Goal: Find specific page/section: Find specific page/section

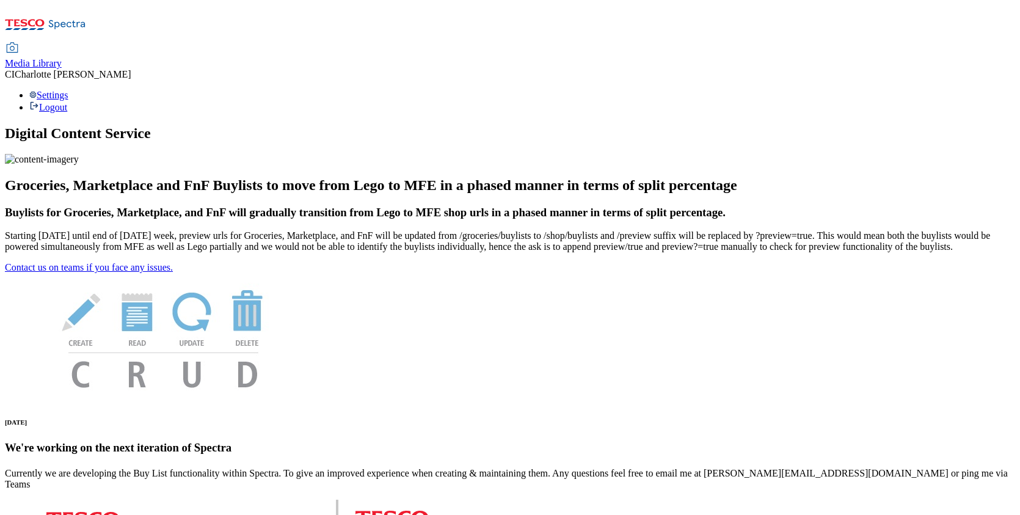
click at [62, 58] on div "Media Library" at bounding box center [33, 63] width 57 height 11
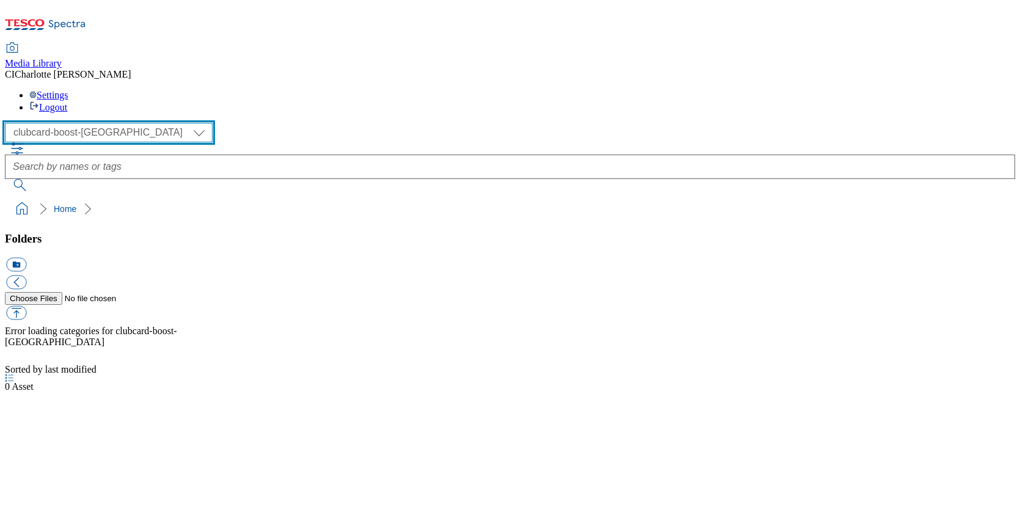
click at [88, 123] on select "Clubcard Boost UK Clubcard Marketing Clubcard ROI clubcard-boost-uk Dotcom UK G…" at bounding box center [109, 133] width 208 height 20
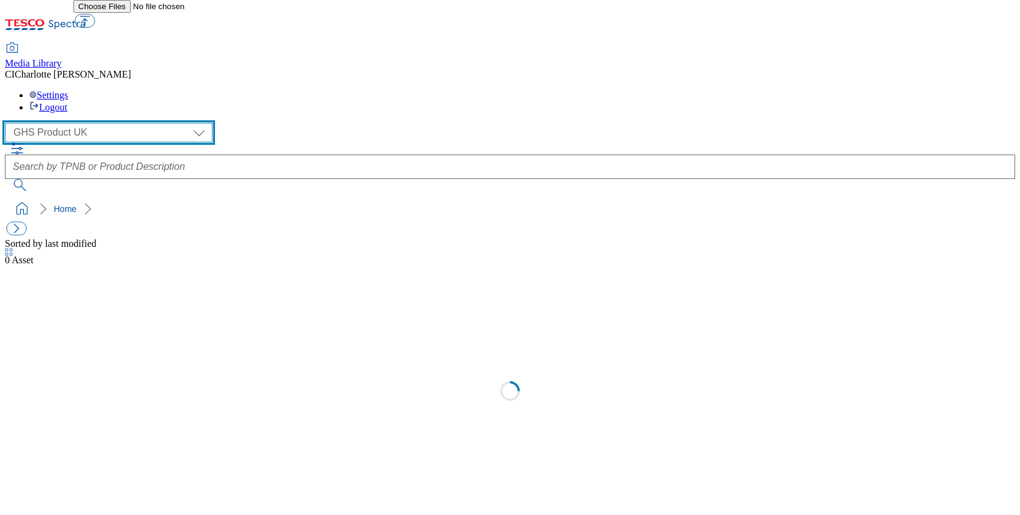
click at [115, 123] on select "Clubcard Boost UK Clubcard Marketing Clubcard ROI clubcard-boost-uk Dotcom UK G…" at bounding box center [109, 133] width 208 height 20
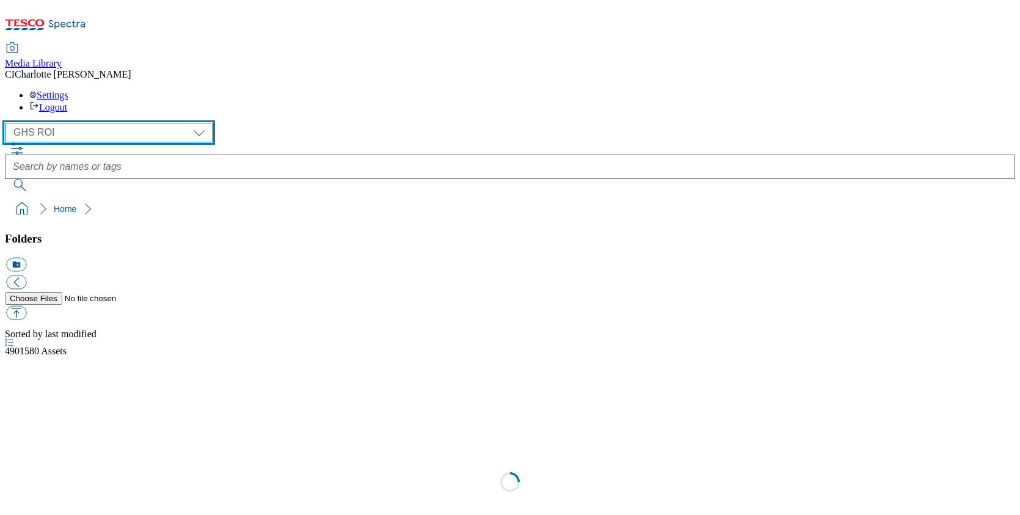
scroll to position [1, 0]
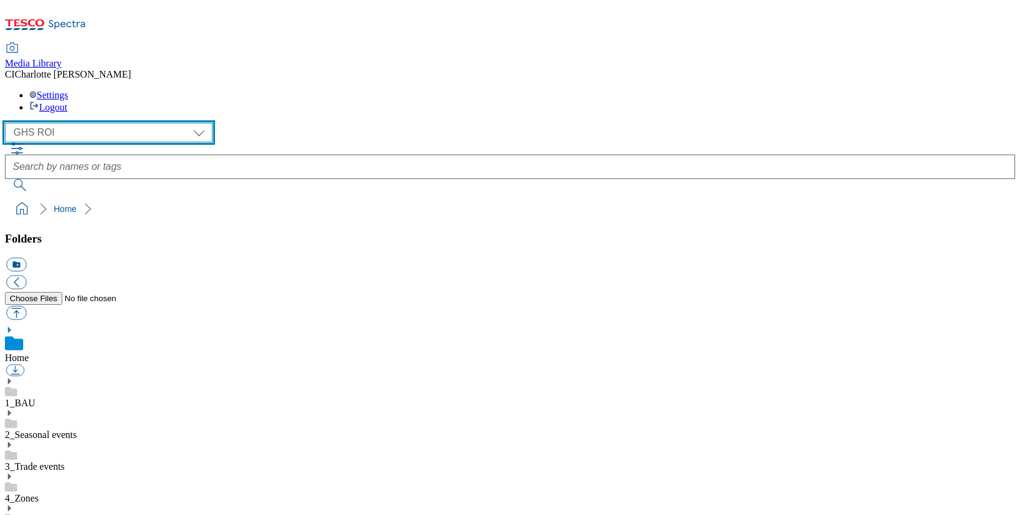
click at [101, 123] on select "Clubcard Boost UK Clubcard Marketing Clubcard ROI clubcard-boost-uk Dotcom UK G…" at bounding box center [109, 133] width 208 height 20
select select "flare-ghs"
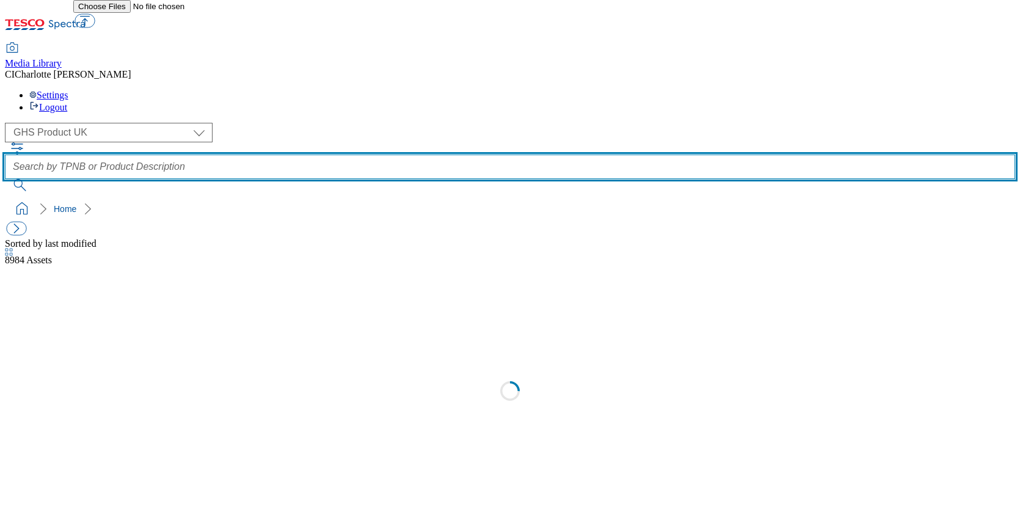
click at [382, 154] on input "text" at bounding box center [510, 166] width 1010 height 24
paste input "105316852"
type input "105316852"
click at [5, 179] on button "submit" at bounding box center [21, 185] width 32 height 12
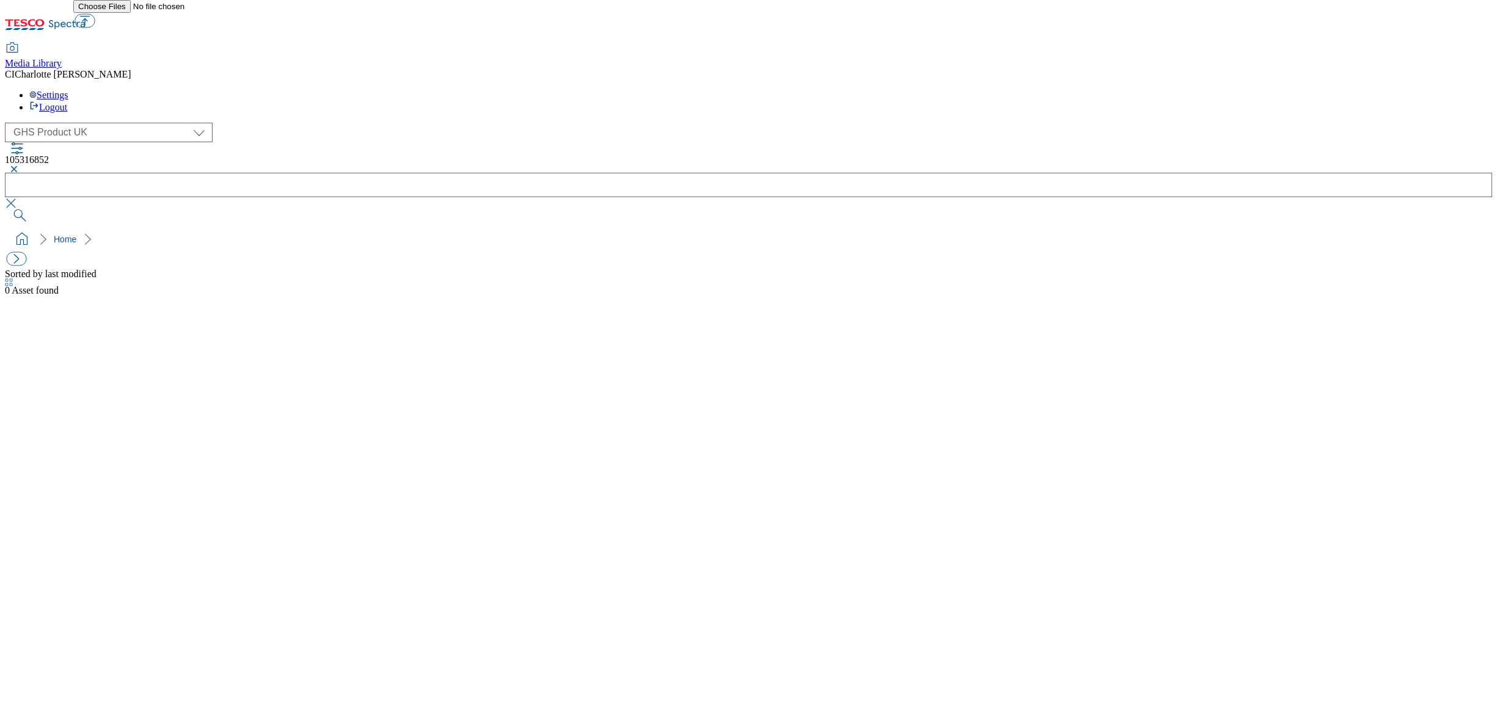
click at [20, 165] on button "button" at bounding box center [12, 168] width 15 height 7
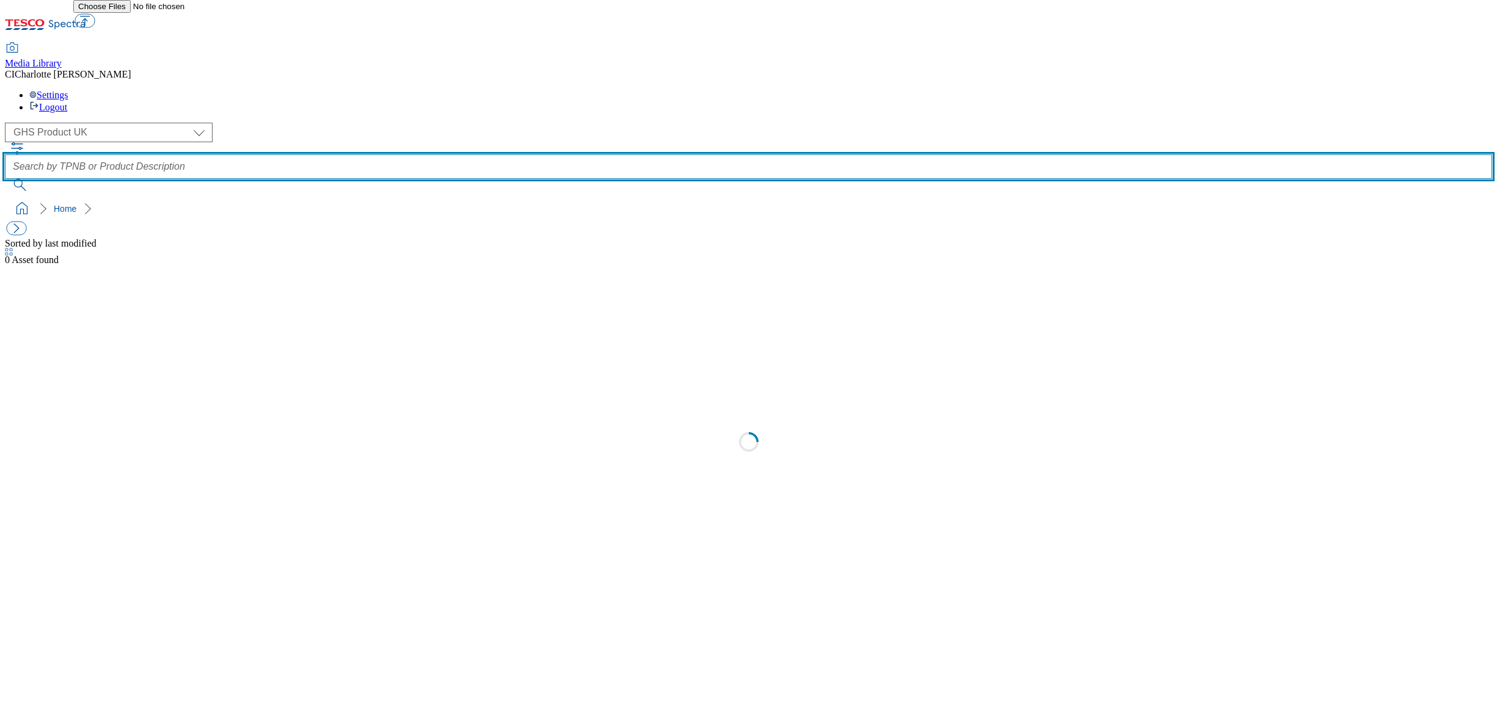
click at [548, 154] on input "text" at bounding box center [748, 166] width 1487 height 24
paste input "105316852"
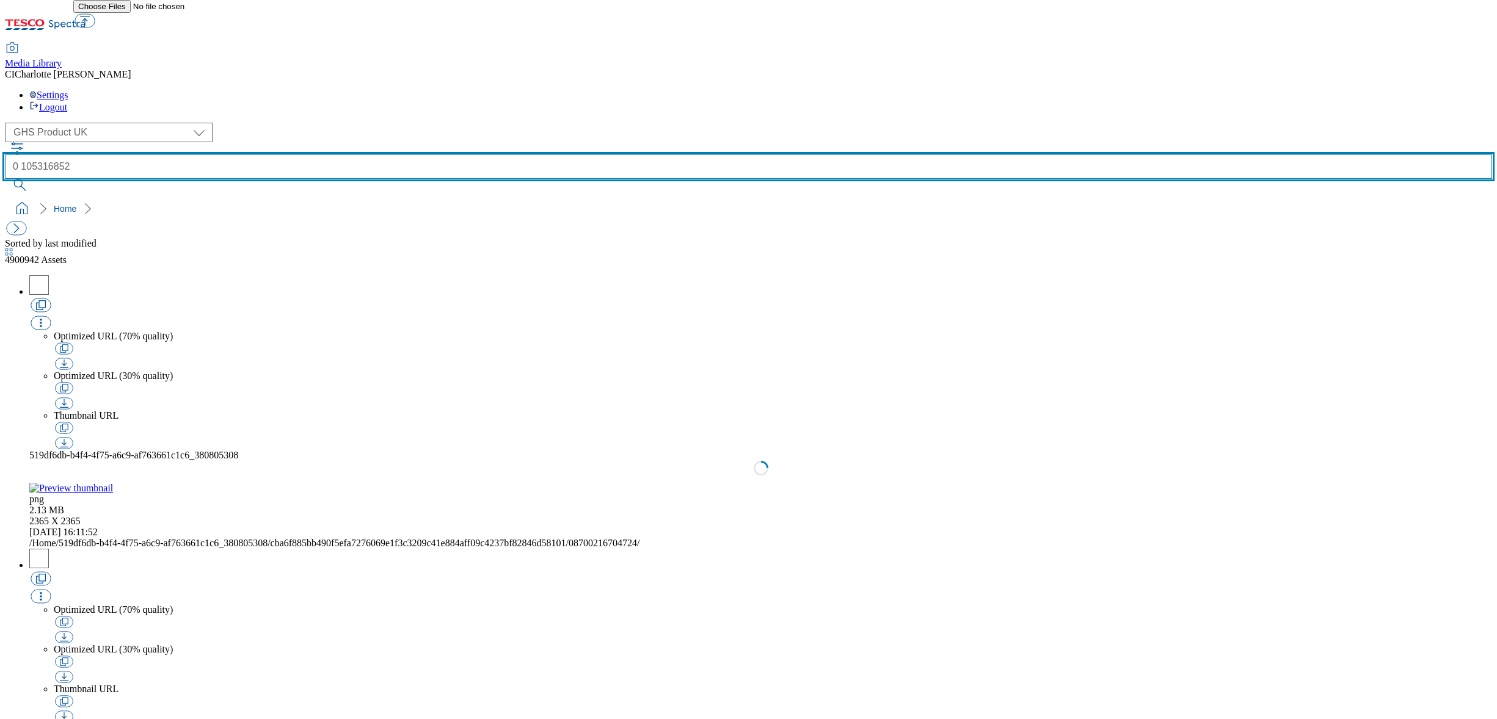
type input "0 105316852"
click at [5, 179] on button "submit" at bounding box center [21, 185] width 32 height 12
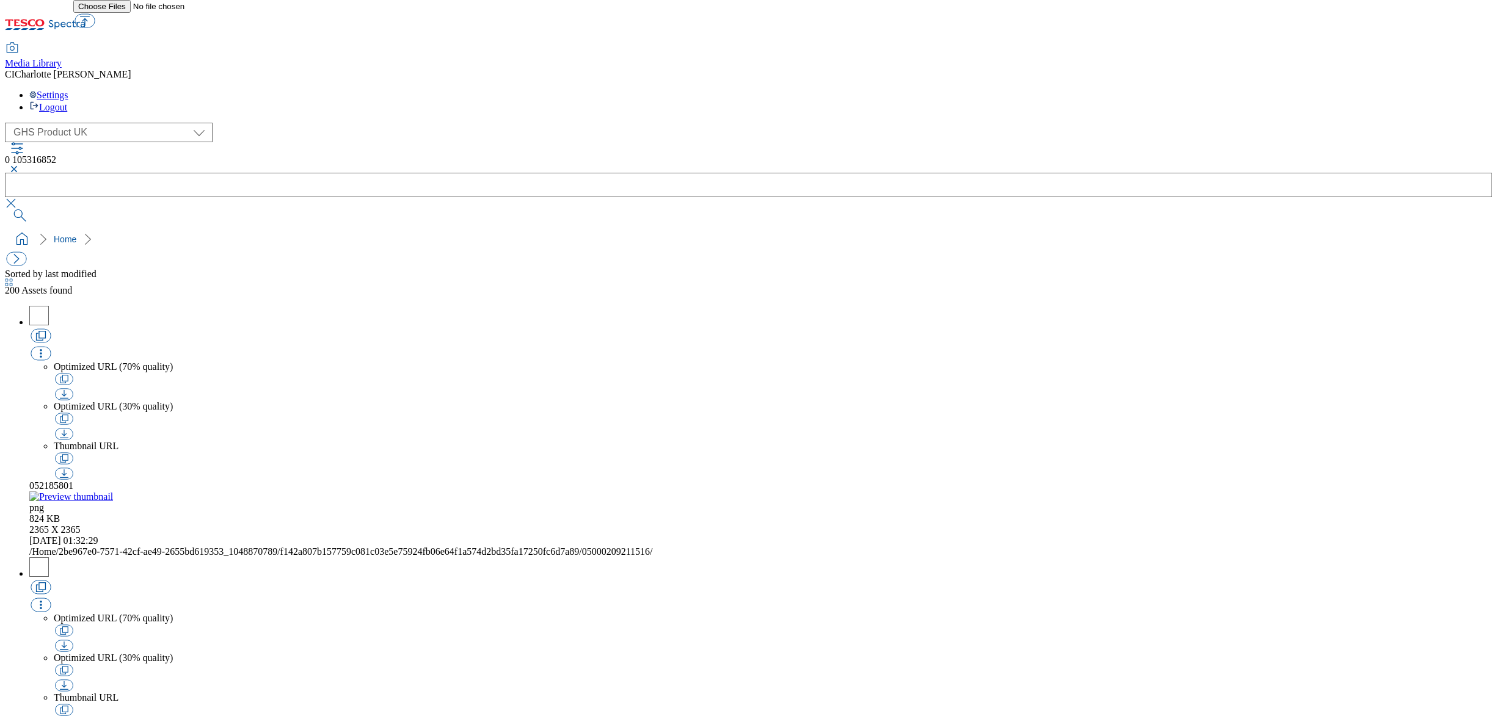
click at [20, 165] on button "button" at bounding box center [12, 168] width 15 height 7
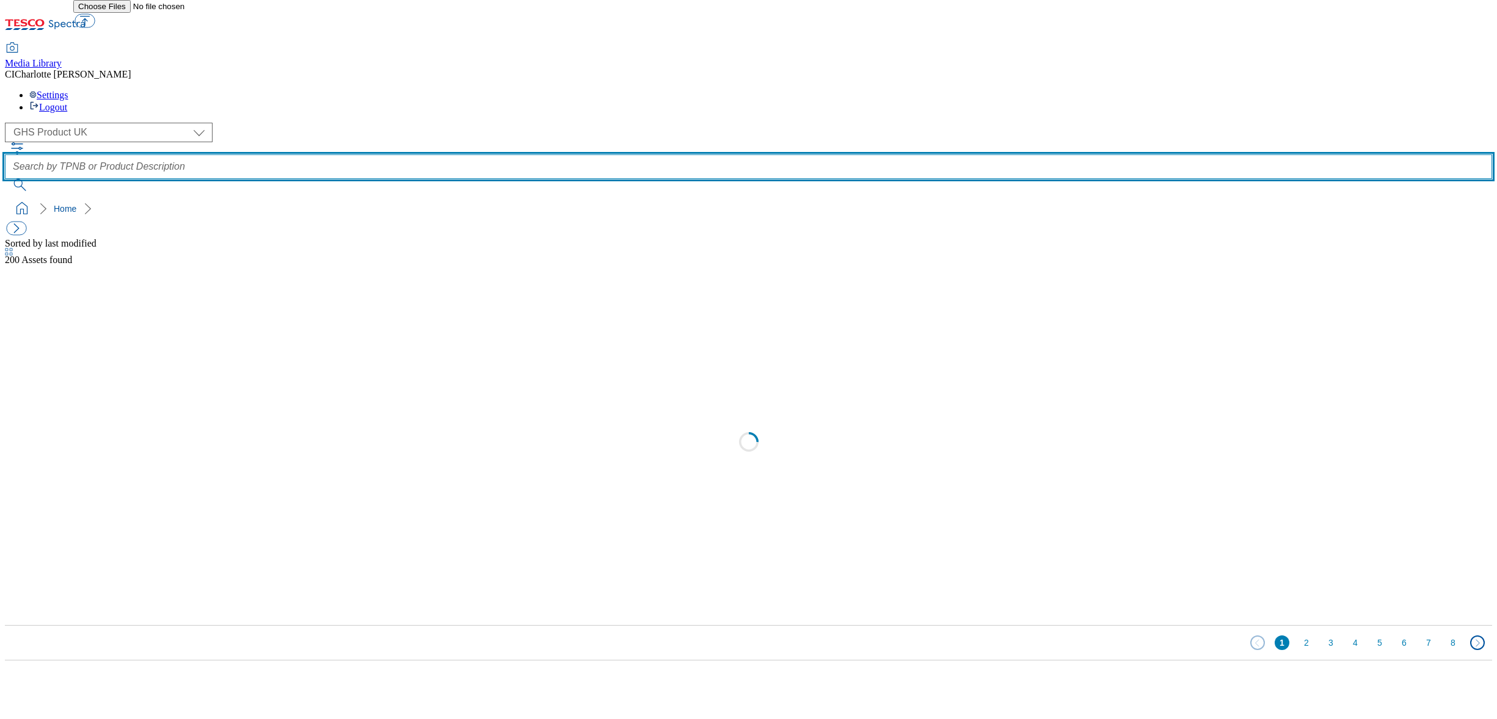
click at [539, 154] on input "text" at bounding box center [748, 166] width 1487 height 24
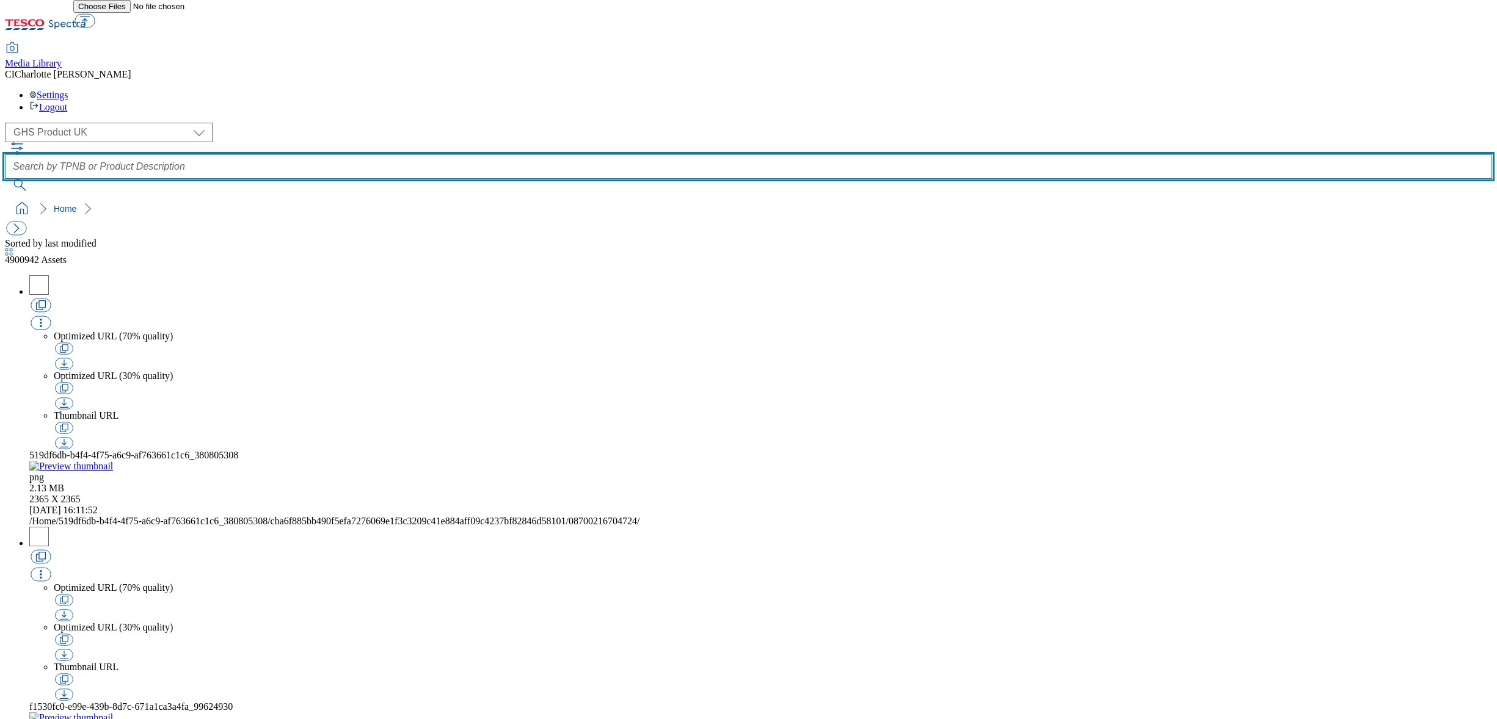
paste input "105316852"
type input "0105316852"
click at [5, 179] on button "submit" at bounding box center [21, 185] width 32 height 12
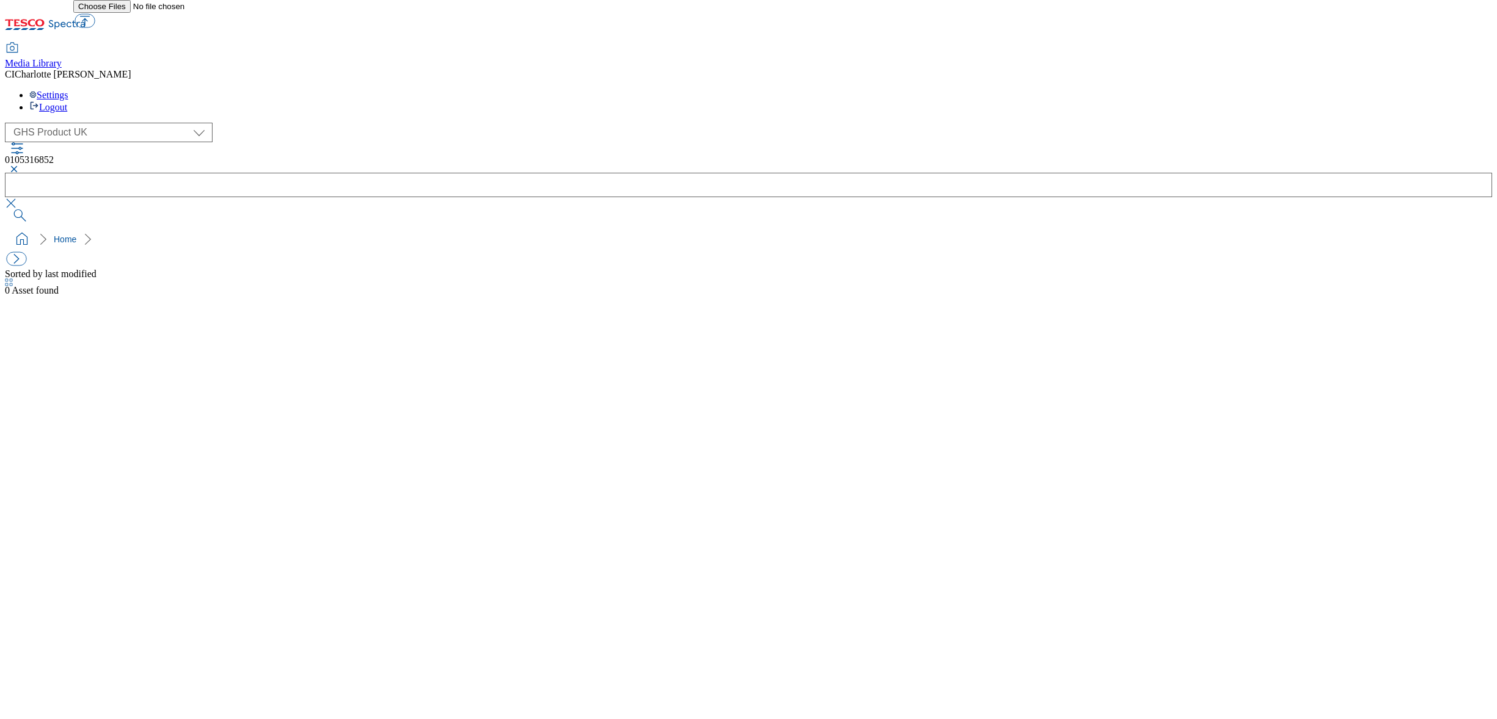
click at [20, 165] on button "button" at bounding box center [12, 168] width 15 height 7
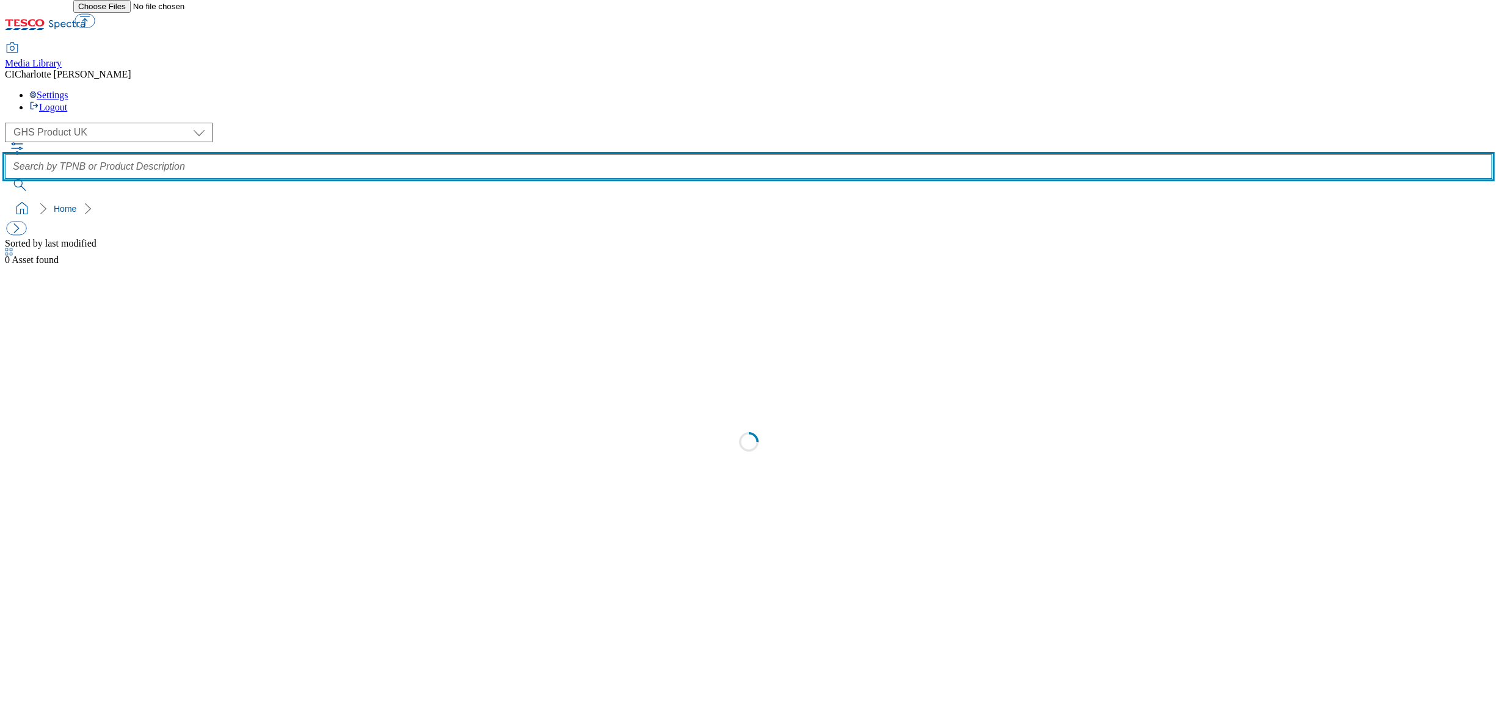
click at [554, 154] on input "text" at bounding box center [748, 166] width 1487 height 24
paste input "105279429"
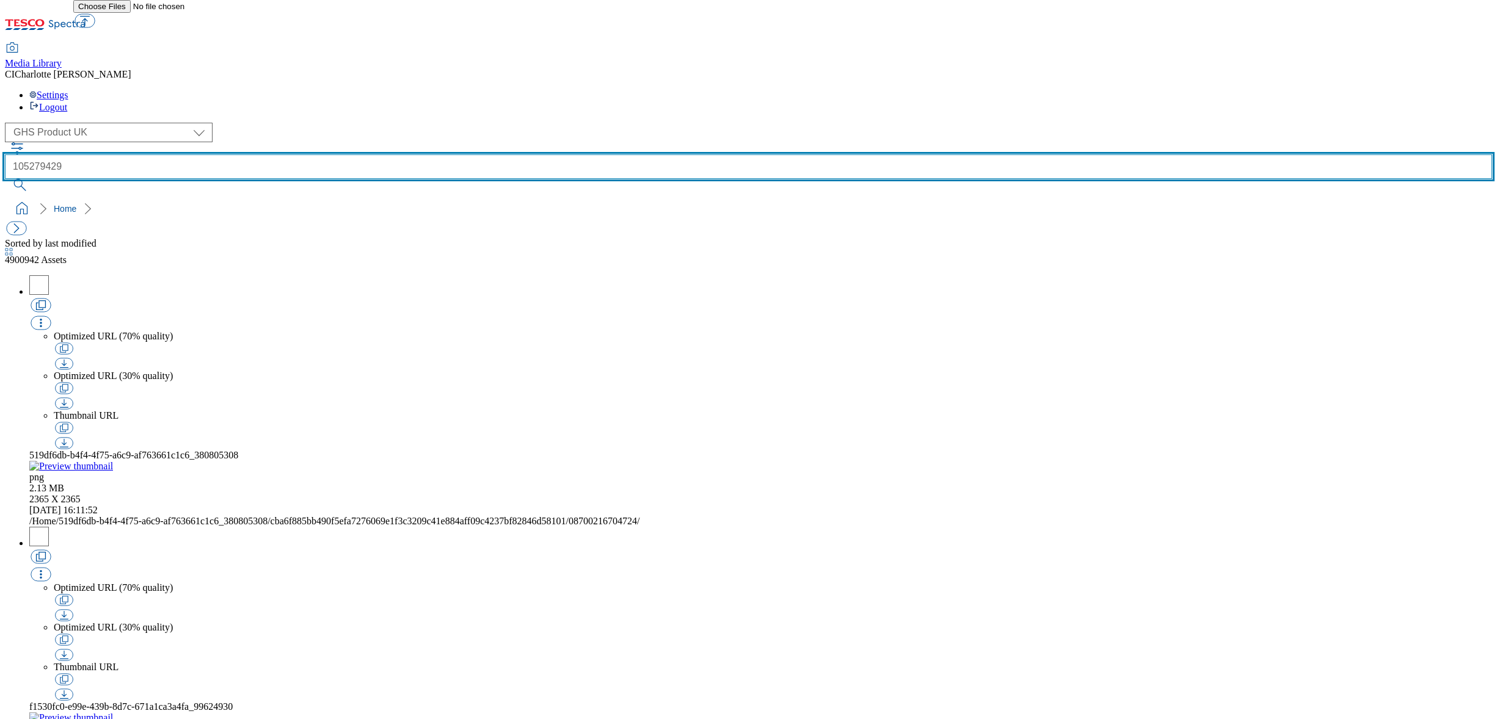
type input "105279429"
click at [5, 179] on button "submit" at bounding box center [21, 185] width 32 height 12
